Goal: Task Accomplishment & Management: Complete application form

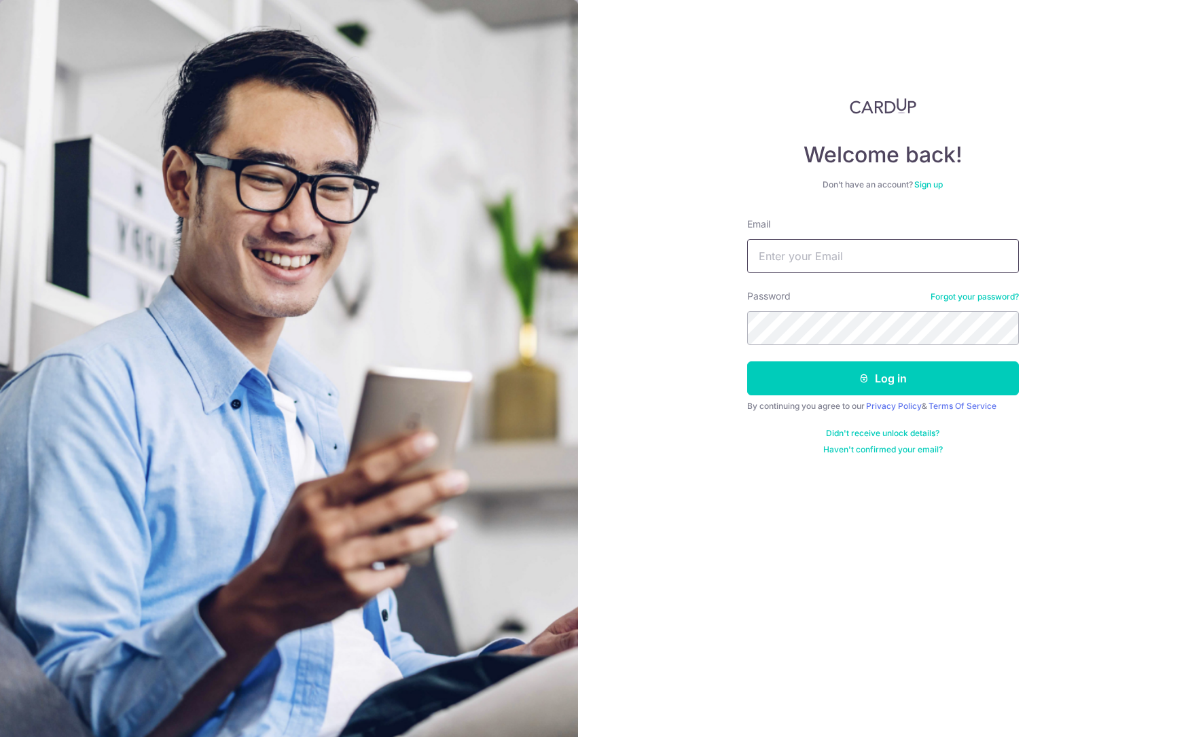
click at [820, 256] on input "Email" at bounding box center [883, 256] width 272 height 34
type input "[PERSON_NAME][EMAIL_ADDRESS][DOMAIN_NAME]"
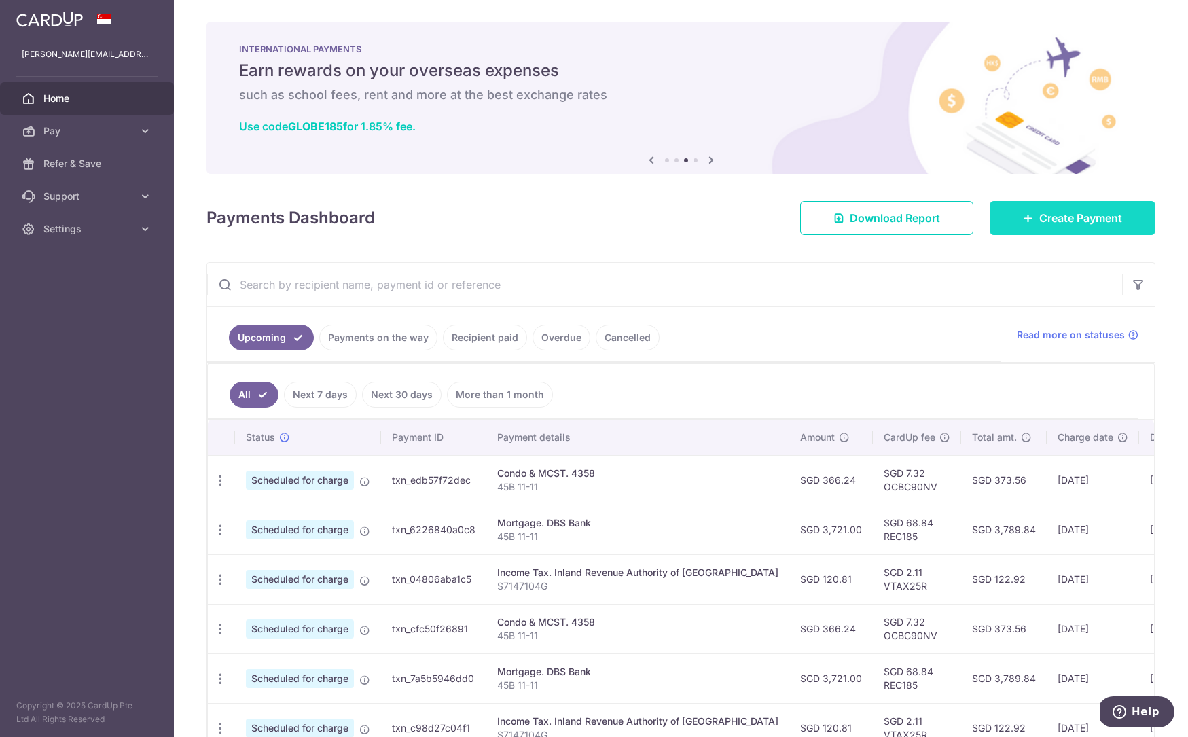
click at [1090, 212] on span "Create Payment" at bounding box center [1080, 218] width 83 height 16
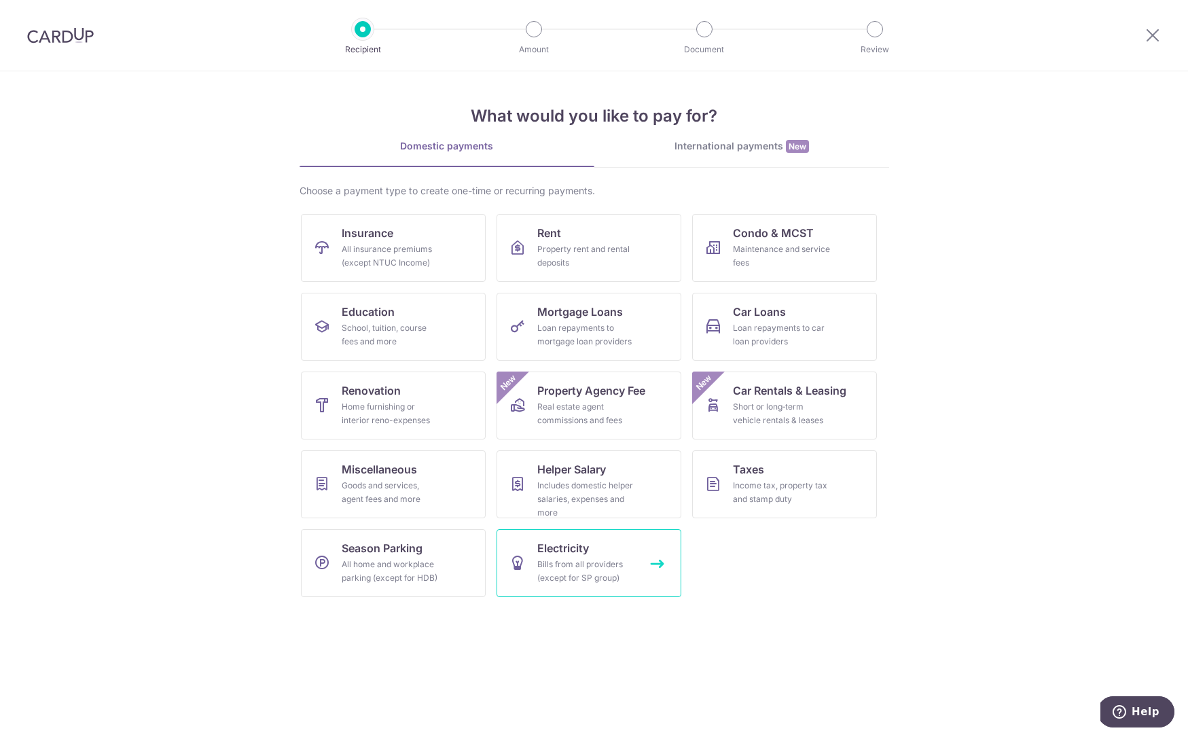
click at [591, 559] on div "Bills from all providers (except for SP group)" at bounding box center [586, 570] width 98 height 27
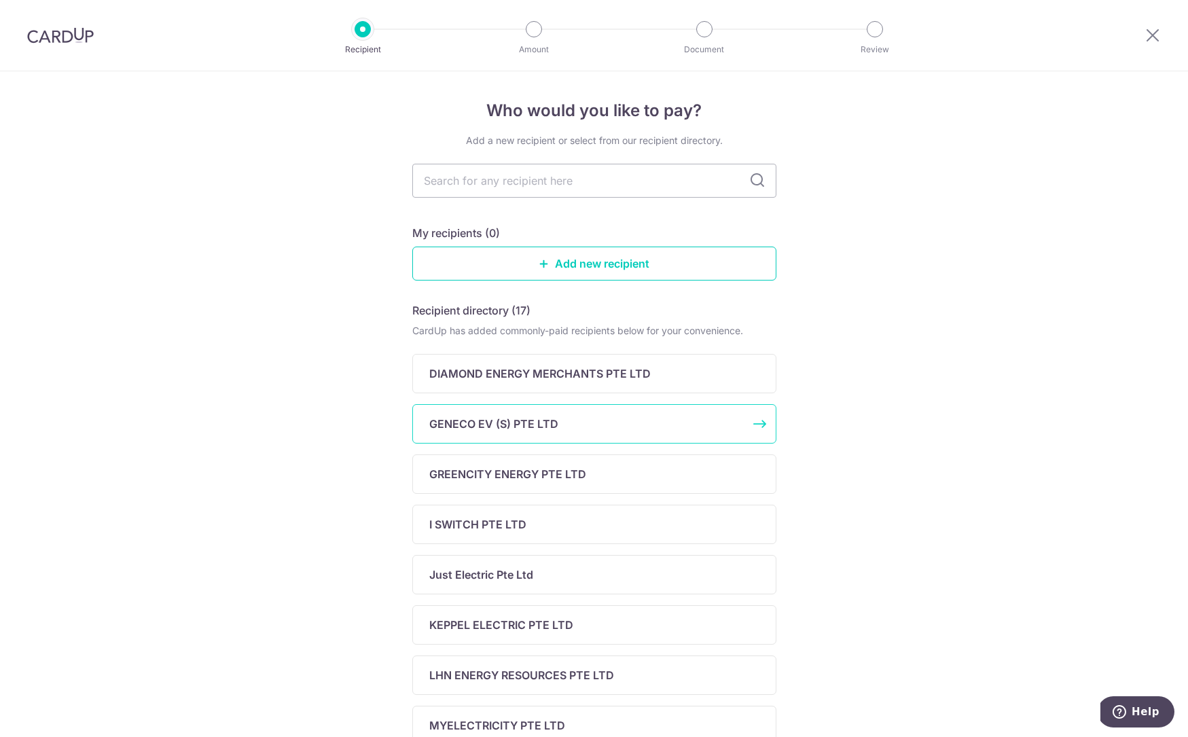
click at [550, 412] on div "GENECO EV (S) PTE LTD" at bounding box center [594, 423] width 364 height 39
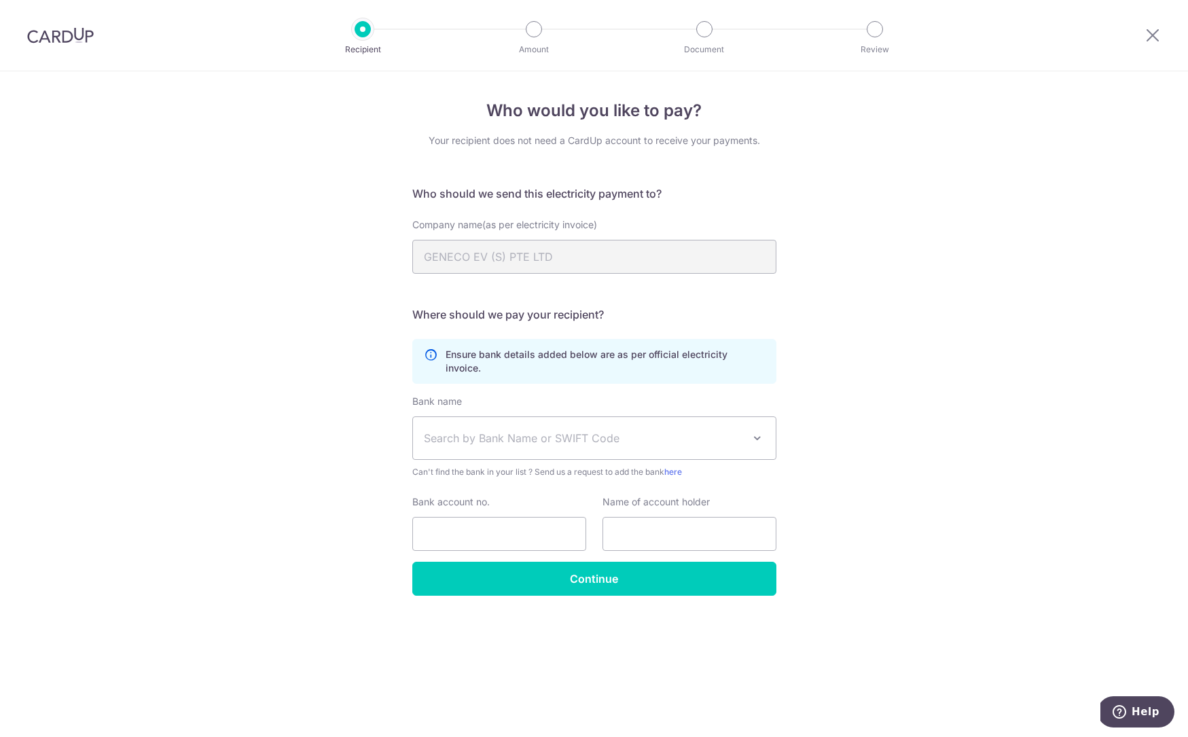
click at [571, 430] on span "Search by Bank Name or SWIFT Code" at bounding box center [583, 438] width 319 height 16
click at [1052, 423] on div "Who would you like to pay? Your recipient does not need a CardUp account to rec…" at bounding box center [594, 403] width 1188 height 665
